Goal: Navigation & Orientation: Find specific page/section

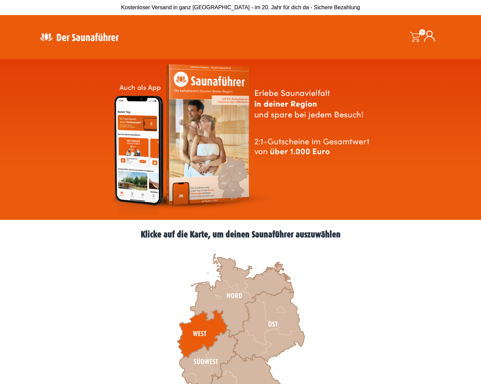
click at [197, 328] on icon at bounding box center [202, 333] width 50 height 47
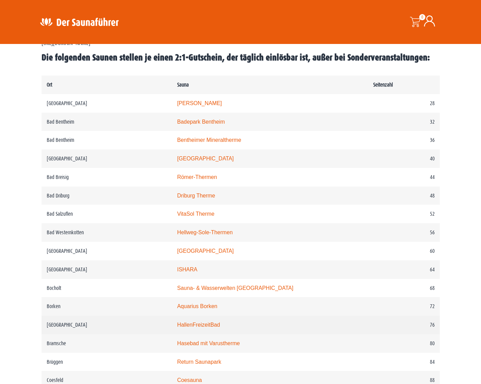
scroll to position [365, 0]
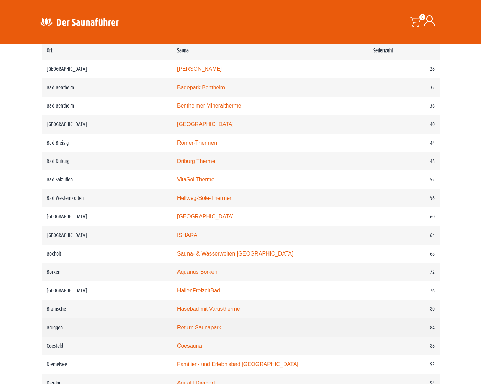
click at [200, 330] on link "Return Saunapark" at bounding box center [199, 327] width 44 height 6
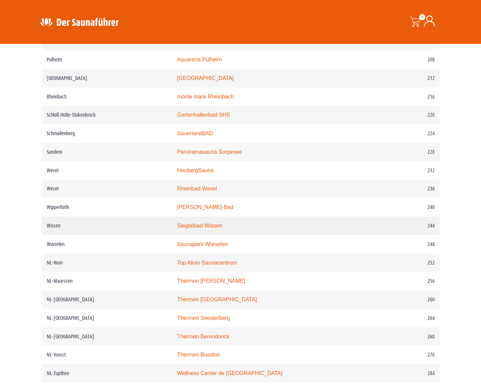
scroll to position [1257, 0]
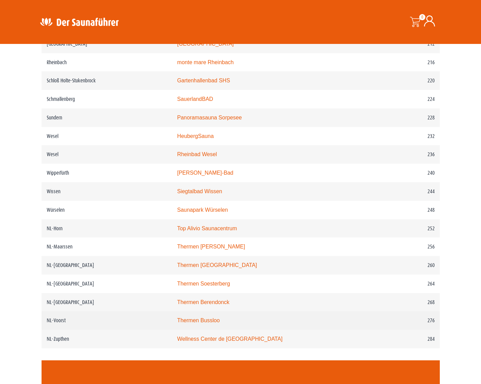
click at [215, 323] on link "Thermen Bussloo" at bounding box center [198, 320] width 43 height 6
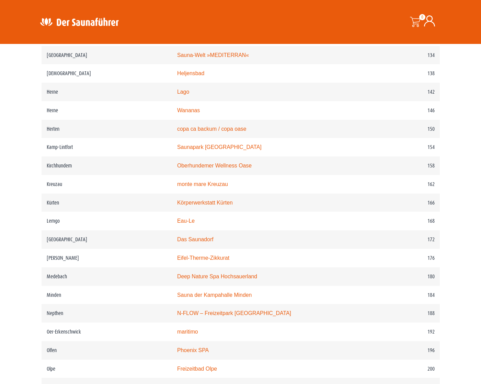
scroll to position [536, 0]
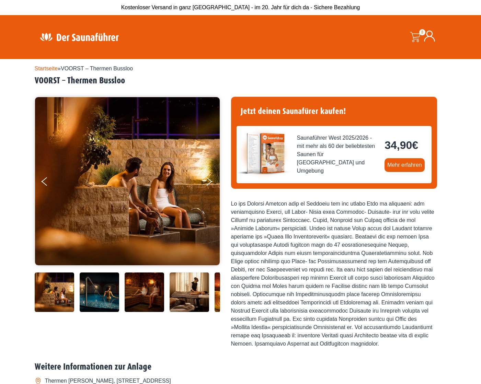
click at [211, 193] on img at bounding box center [127, 181] width 185 height 168
click at [205, 181] on button "Next" at bounding box center [213, 182] width 17 height 17
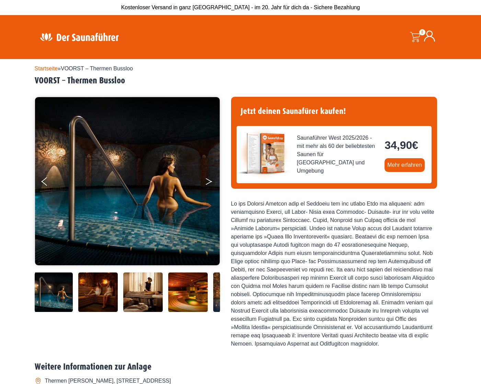
click at [205, 181] on button "Next" at bounding box center [213, 182] width 17 height 17
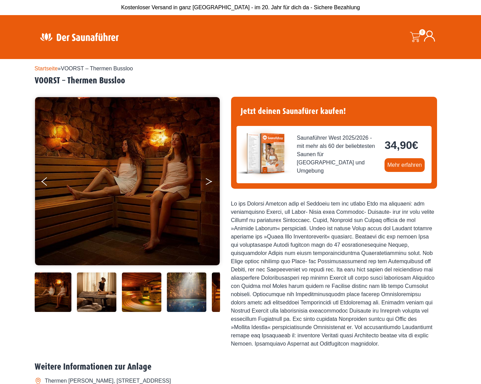
click at [205, 181] on button "Next" at bounding box center [213, 182] width 17 height 17
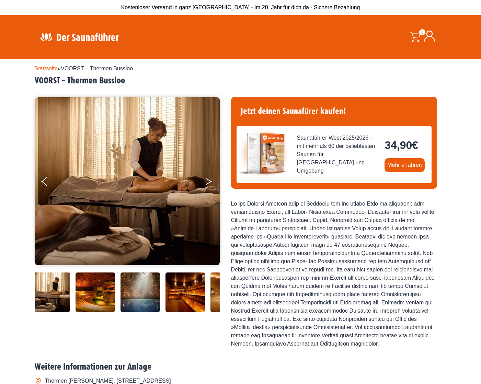
click at [205, 181] on button "Next" at bounding box center [213, 182] width 17 height 17
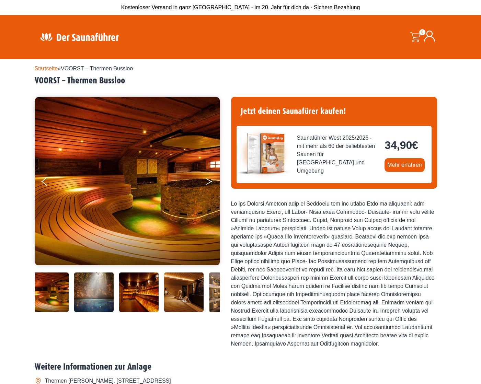
click at [205, 181] on button "Next" at bounding box center [213, 182] width 17 height 17
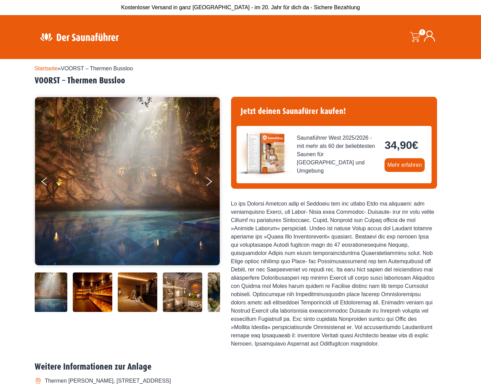
click at [208, 167] on img at bounding box center [127, 181] width 185 height 168
click at [209, 175] on button "Next" at bounding box center [213, 182] width 17 height 17
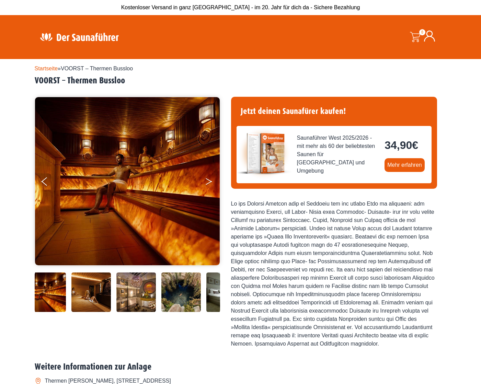
click at [209, 177] on button "Next" at bounding box center [213, 182] width 17 height 17
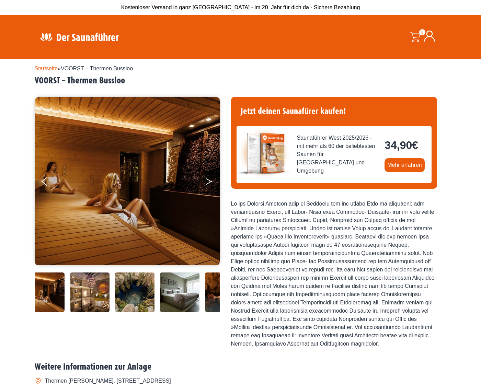
click at [209, 177] on button "Next" at bounding box center [213, 182] width 17 height 17
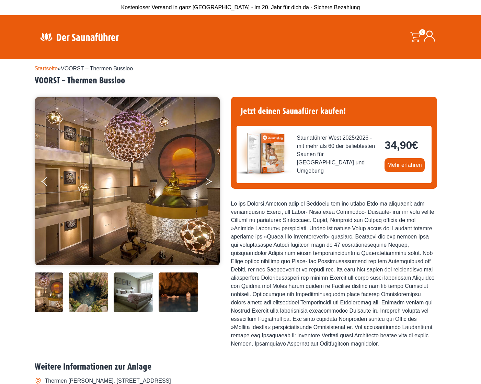
click at [209, 177] on button "Next" at bounding box center [213, 182] width 17 height 17
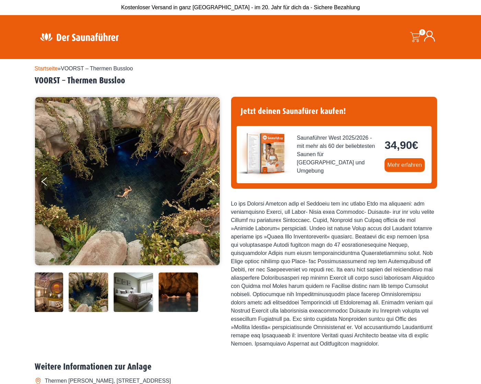
click at [209, 177] on button "Next" at bounding box center [213, 182] width 17 height 17
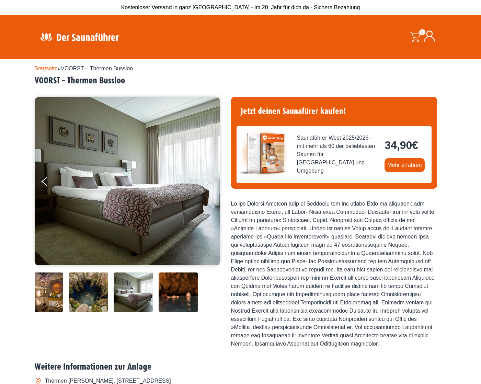
click at [209, 177] on button "Next" at bounding box center [213, 182] width 17 height 17
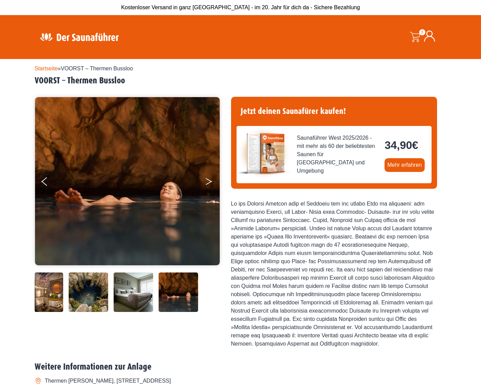
click at [209, 177] on button "Next" at bounding box center [213, 182] width 17 height 17
